Goal: Transaction & Acquisition: Subscribe to service/newsletter

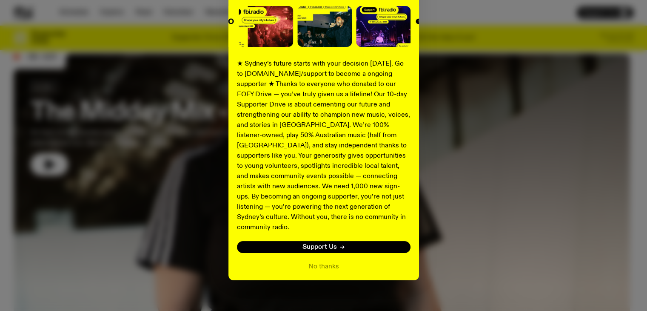
scroll to position [82, 0]
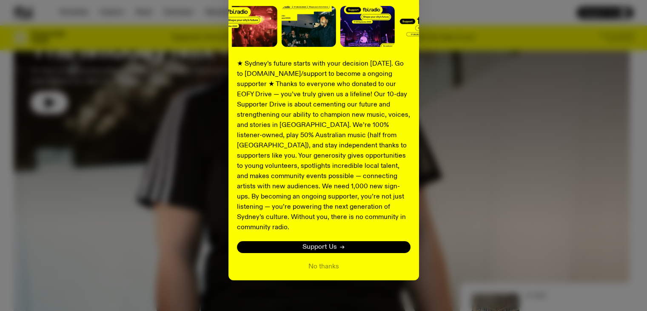
click at [323, 244] on span "Support Us" at bounding box center [320, 247] width 34 height 6
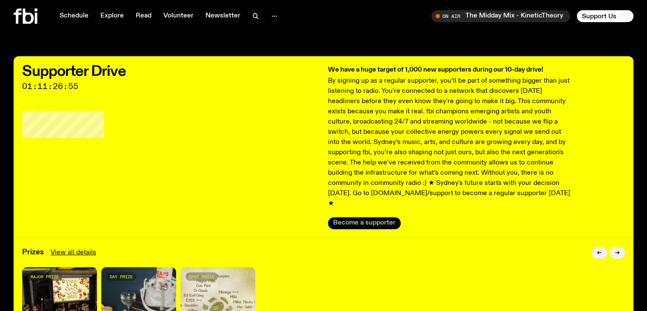
click at [365, 217] on button "Become a supporter" at bounding box center [364, 223] width 73 height 12
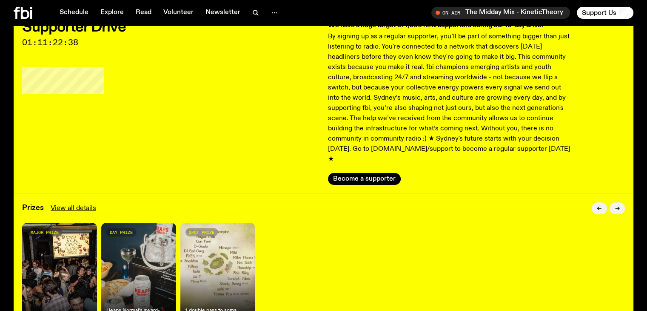
scroll to position [123, 0]
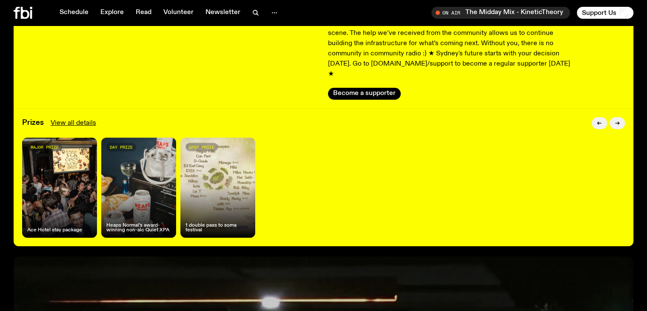
click at [66, 179] on div "major prize Ace Hotel stay package" at bounding box center [59, 187] width 75 height 100
click at [68, 118] on link "View all details" at bounding box center [74, 123] width 46 height 10
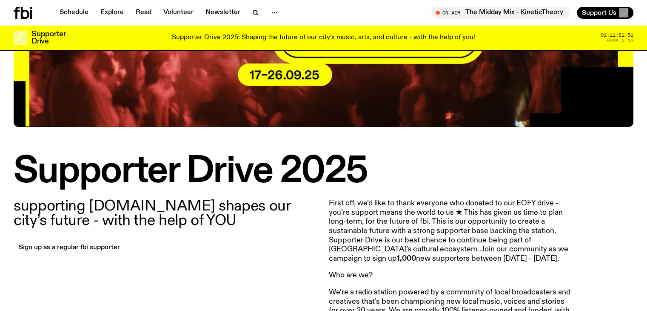
scroll to position [166, 0]
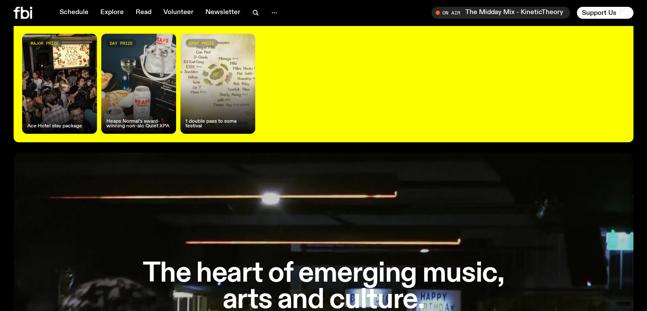
scroll to position [229, 0]
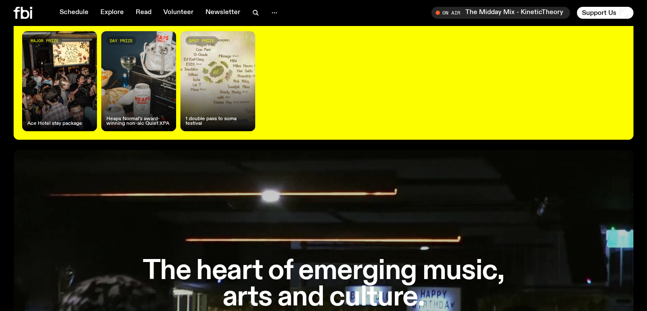
click at [65, 85] on div "major prize Ace Hotel stay package" at bounding box center [59, 81] width 75 height 100
click at [65, 121] on h4 "Ace Hotel stay package" at bounding box center [54, 123] width 55 height 5
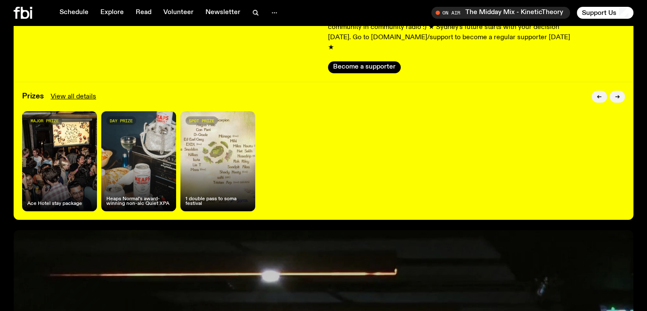
scroll to position [144, 0]
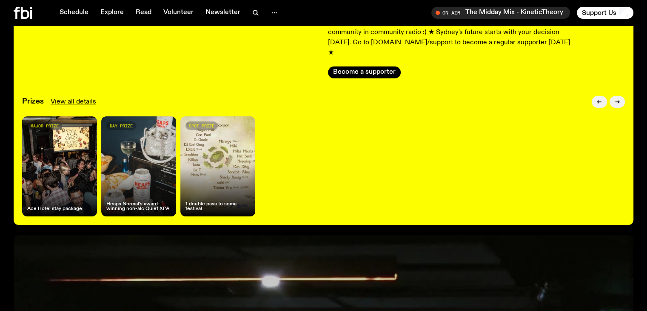
click at [48, 123] on span "major prize" at bounding box center [45, 125] width 28 height 5
click at [616, 99] on icon "button" at bounding box center [617, 101] width 5 height 5
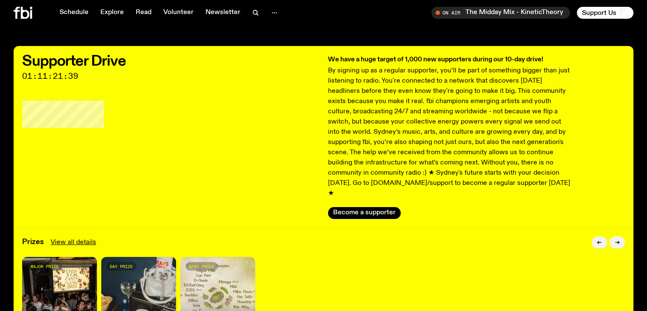
scroll to position [0, 0]
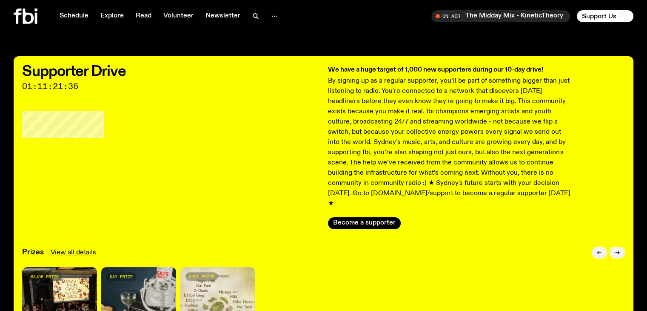
click at [597, 250] on icon "button" at bounding box center [599, 252] width 5 height 5
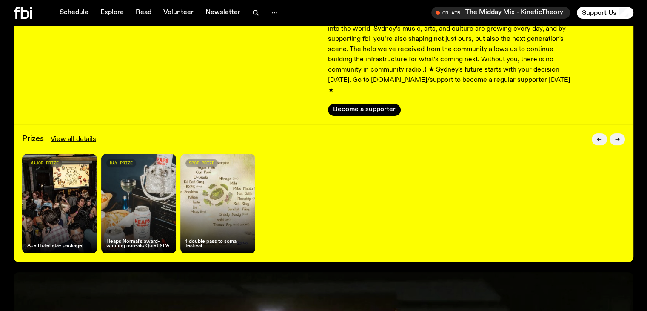
scroll to position [123, 0]
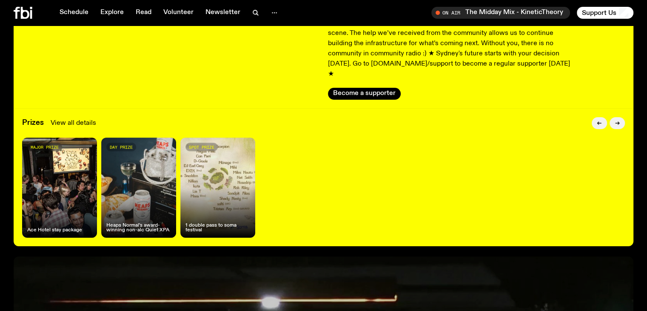
click at [77, 118] on link "View all details" at bounding box center [74, 123] width 46 height 10
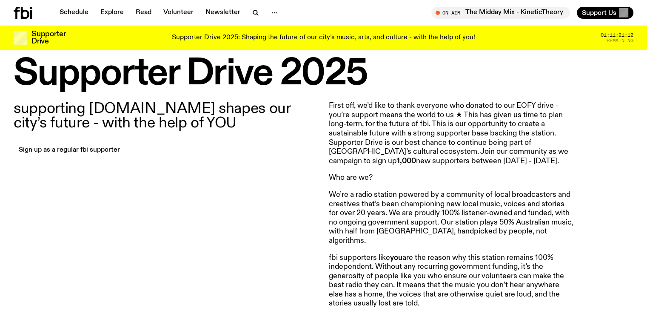
scroll to position [210, 0]
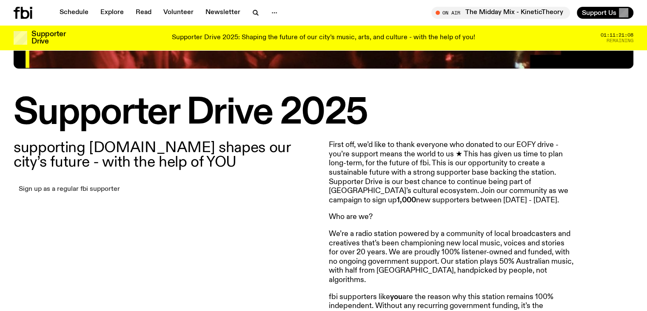
click at [97, 188] on link "Sign up as a regular fbi supporter" at bounding box center [69, 189] width 111 height 12
